Goal: Information Seeking & Learning: Learn about a topic

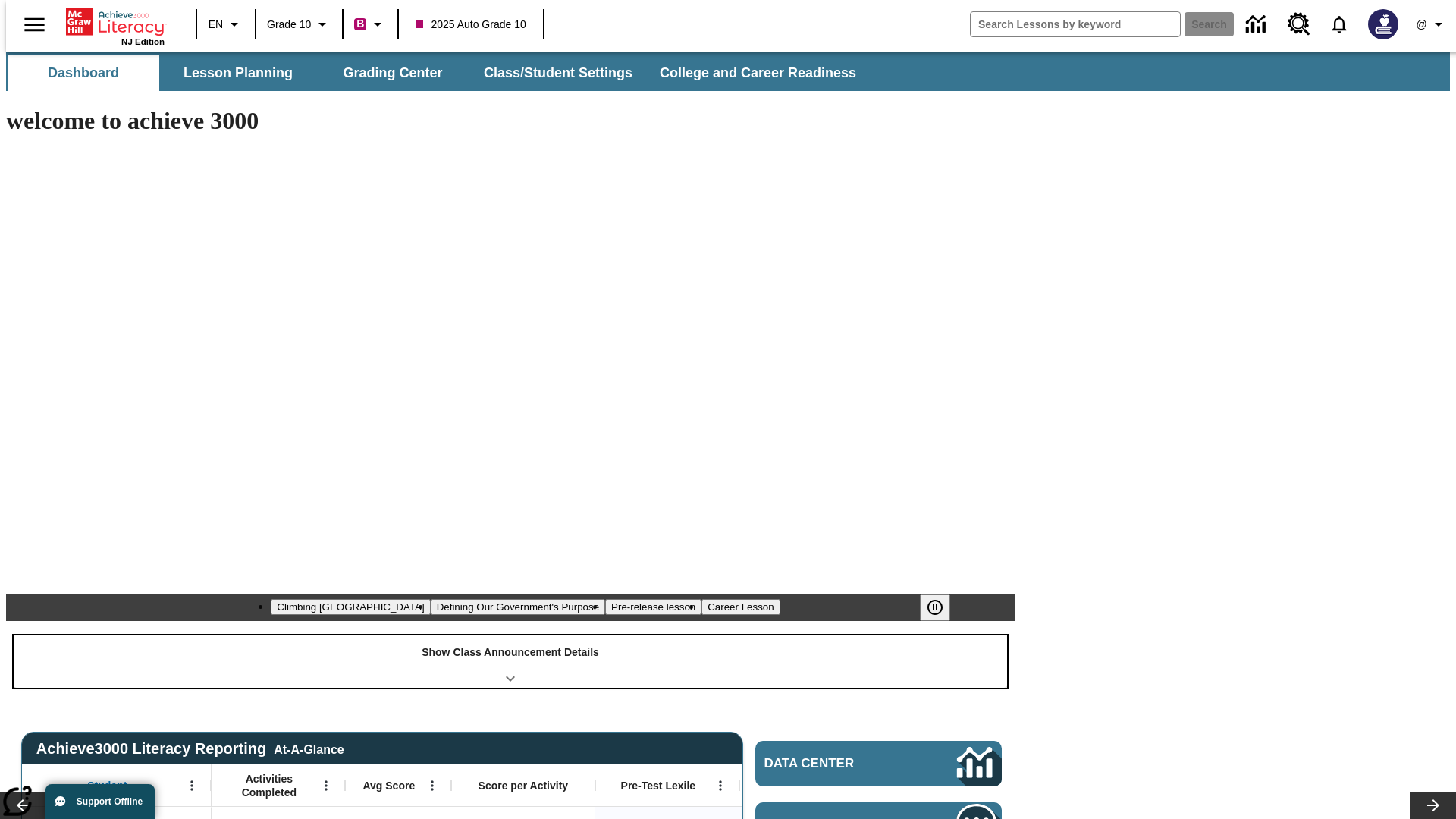
click at [511, 635] on div "Show Class Announcement Details" at bounding box center [511, 661] width 994 height 52
